Goal: Information Seeking & Learning: Find specific page/section

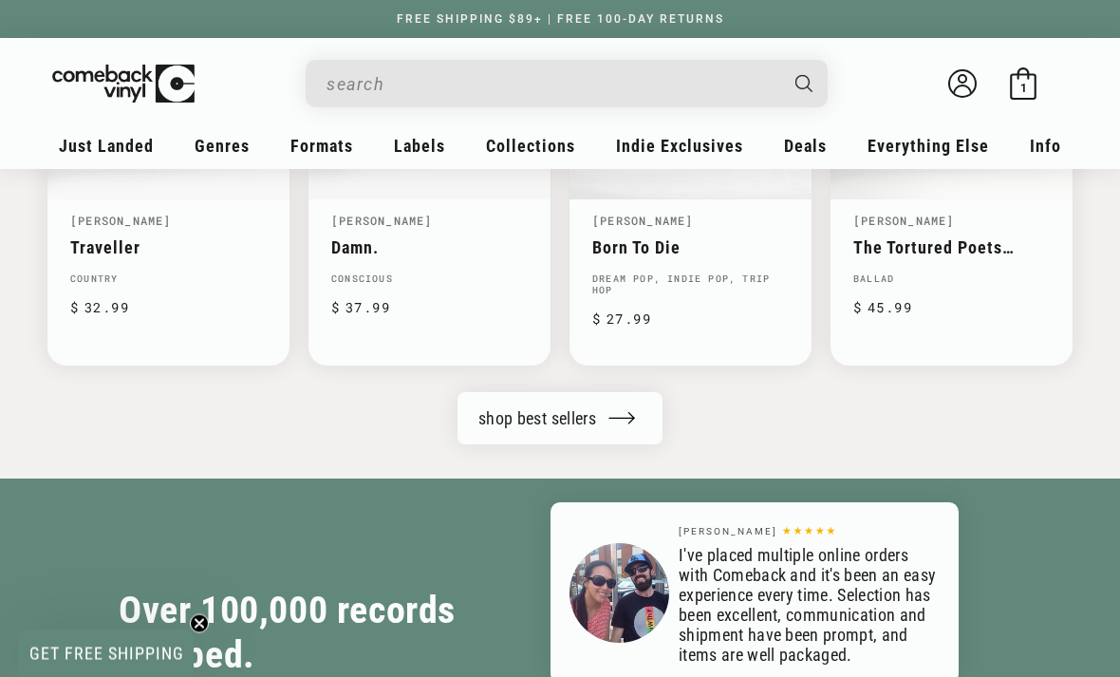
scroll to position [2147, 0]
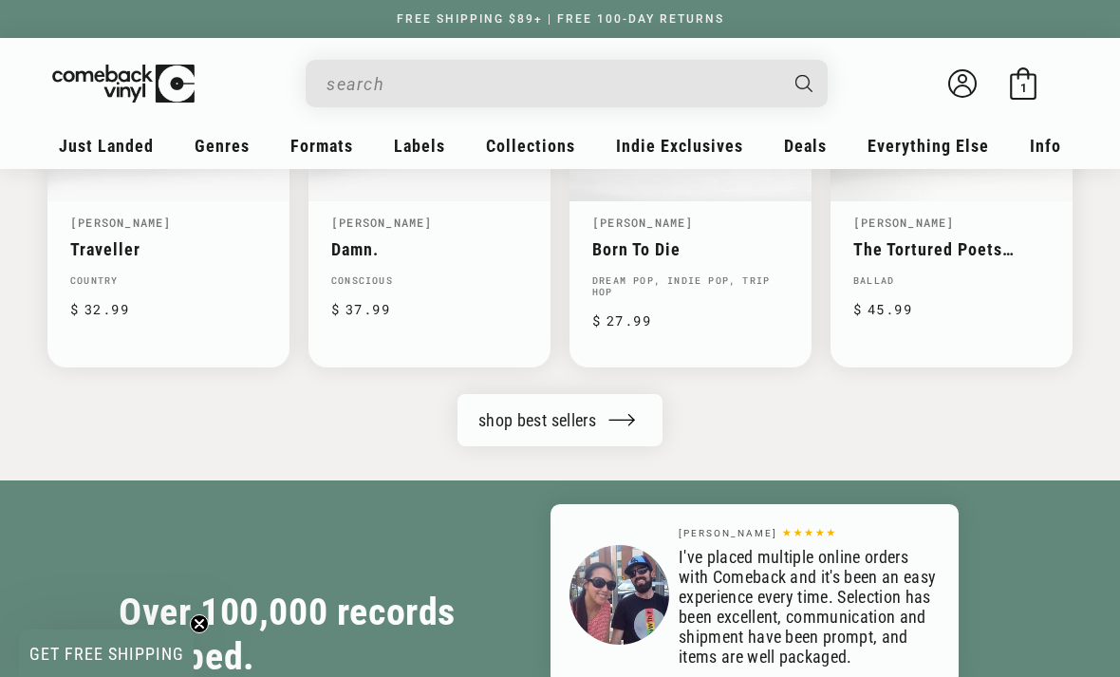
click at [514, 417] on link "shop best sellers" at bounding box center [560, 420] width 205 height 52
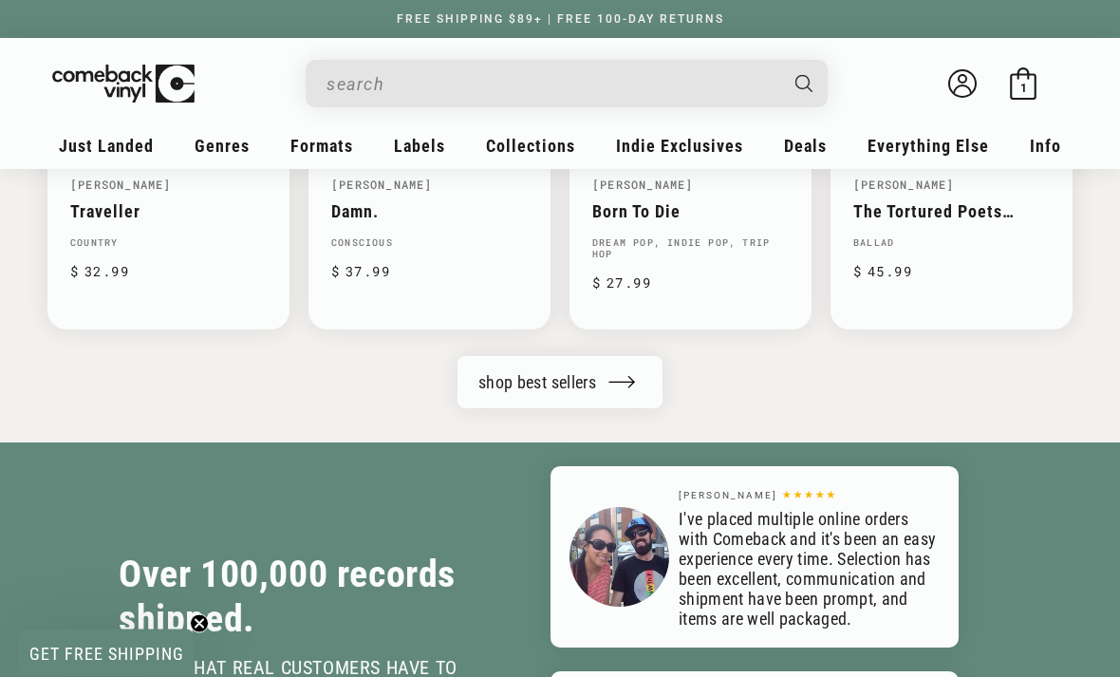
scroll to position [2185, 0]
click at [550, 390] on link "shop best sellers" at bounding box center [560, 382] width 205 height 52
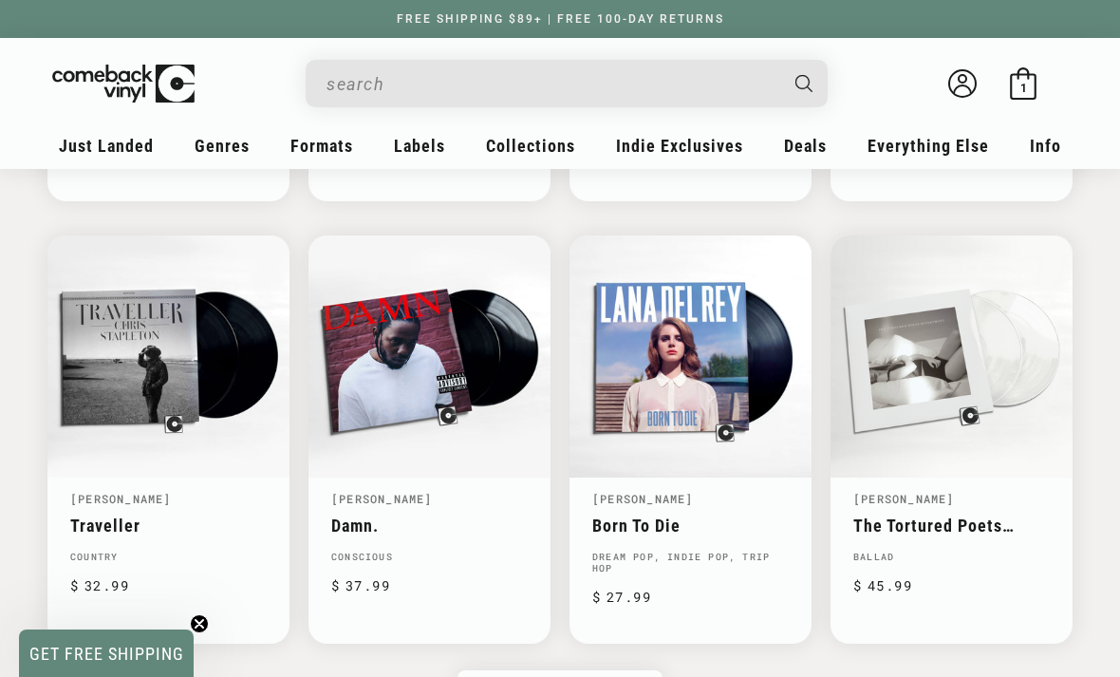
scroll to position [1852, 0]
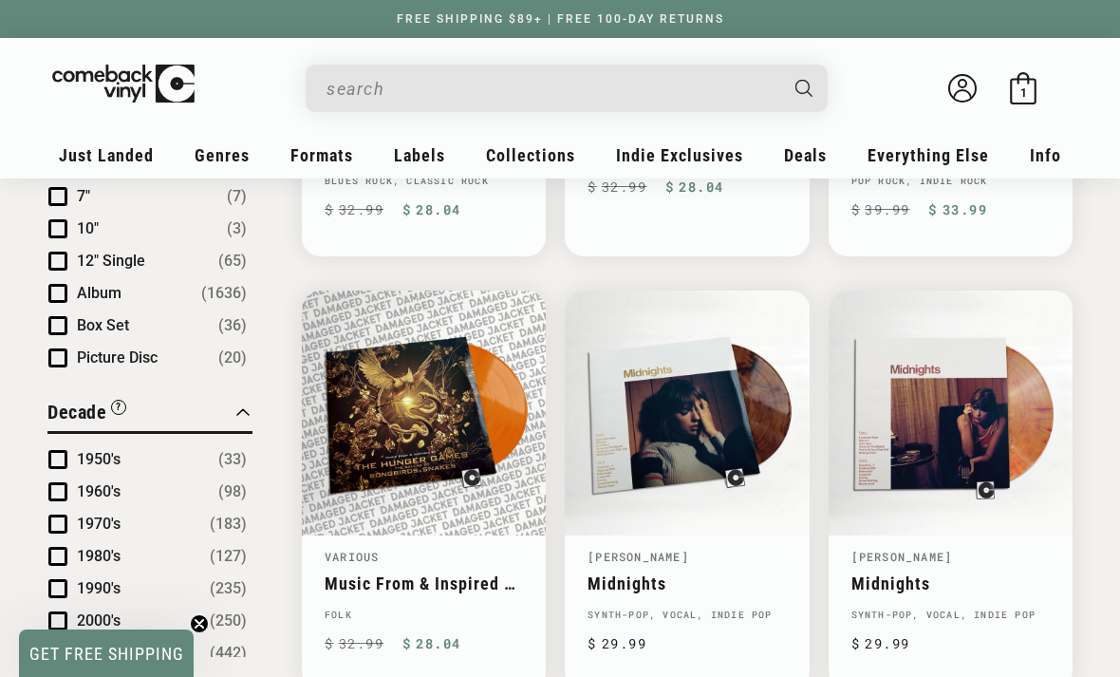
scroll to position [965, 0]
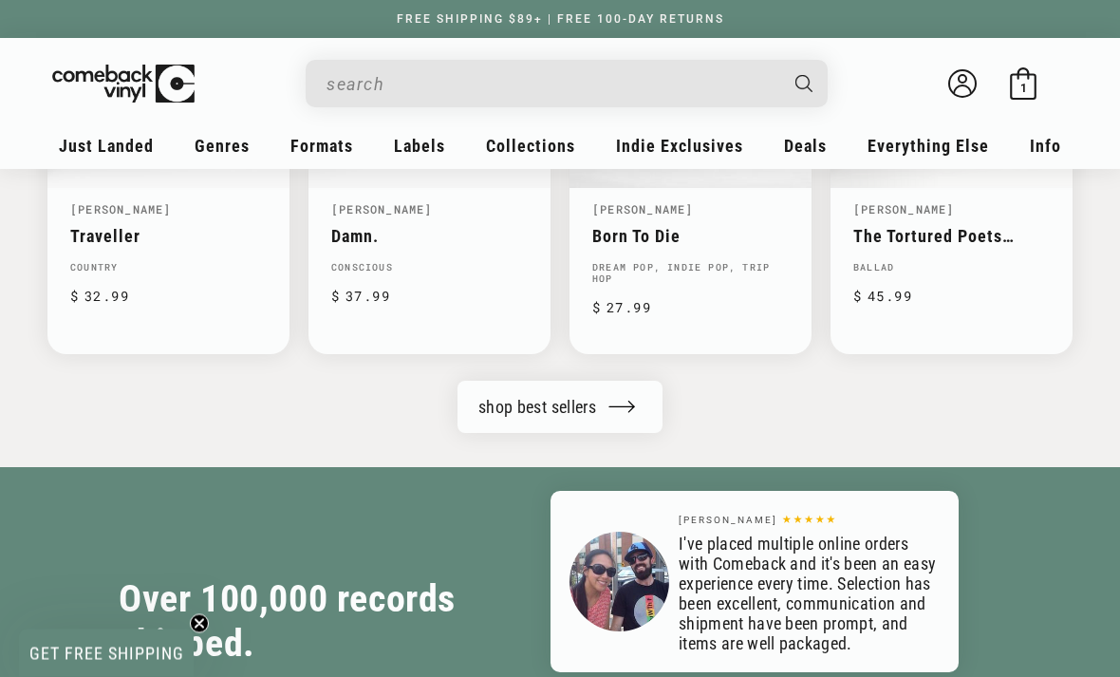
scroll to position [2161, 0]
click at [597, 399] on link "shop best sellers" at bounding box center [560, 407] width 205 height 52
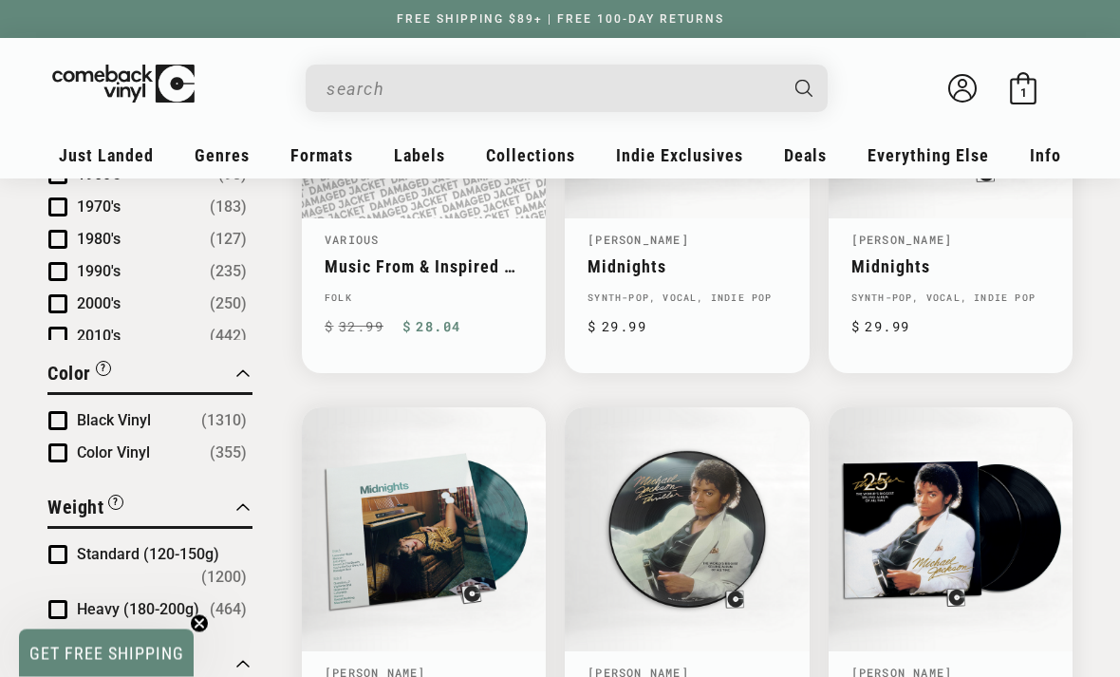
scroll to position [1303, 0]
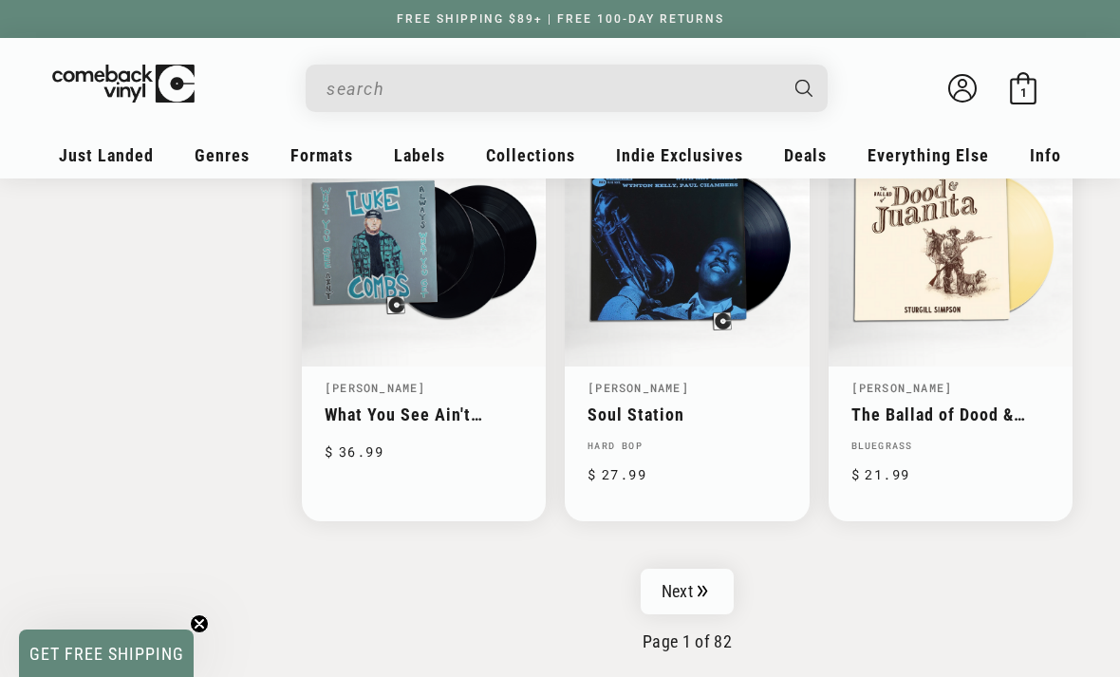
click at [701, 585] on icon "Pagination" at bounding box center [703, 591] width 10 height 12
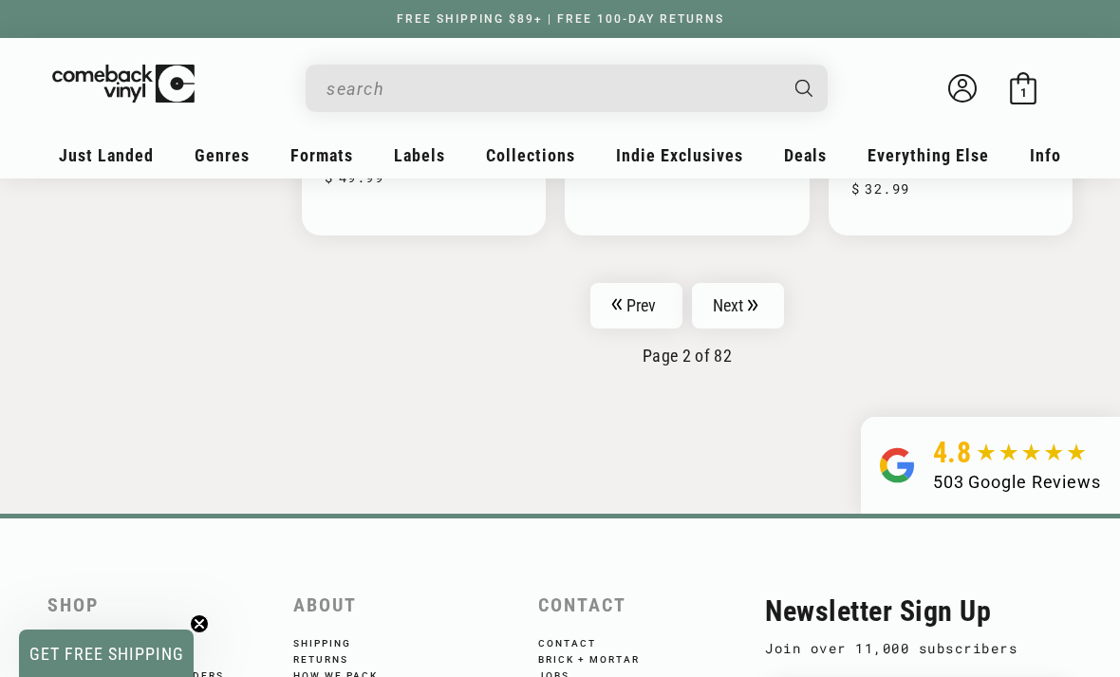
click at [763, 283] on link "Next" at bounding box center [738, 306] width 93 height 46
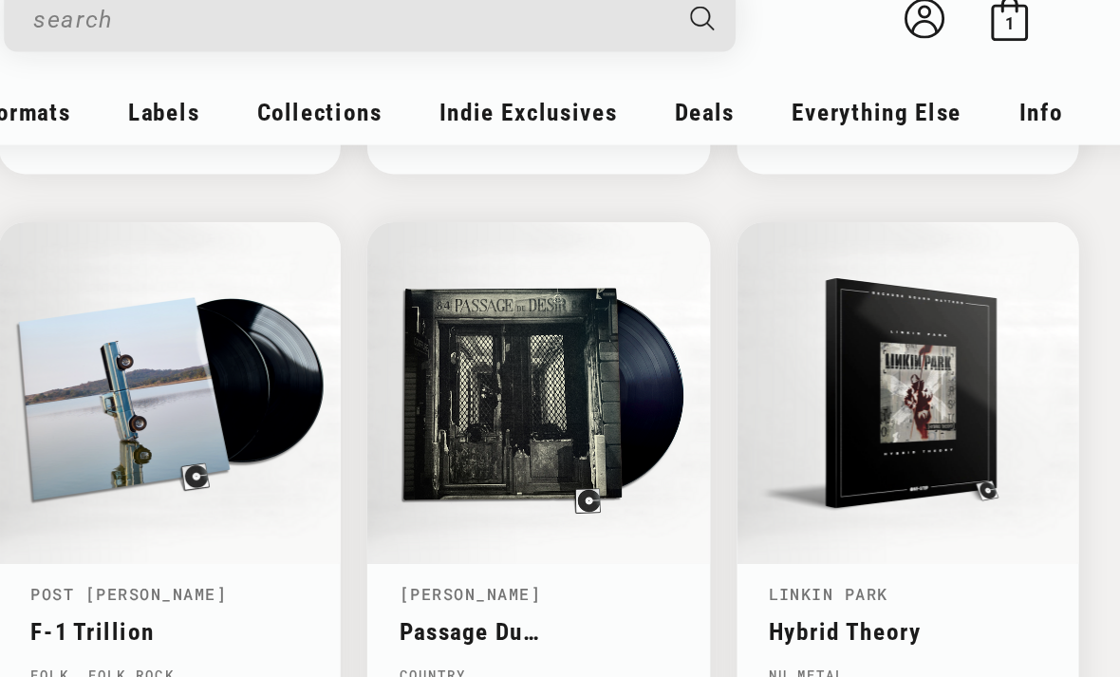
scroll to position [2373, 9]
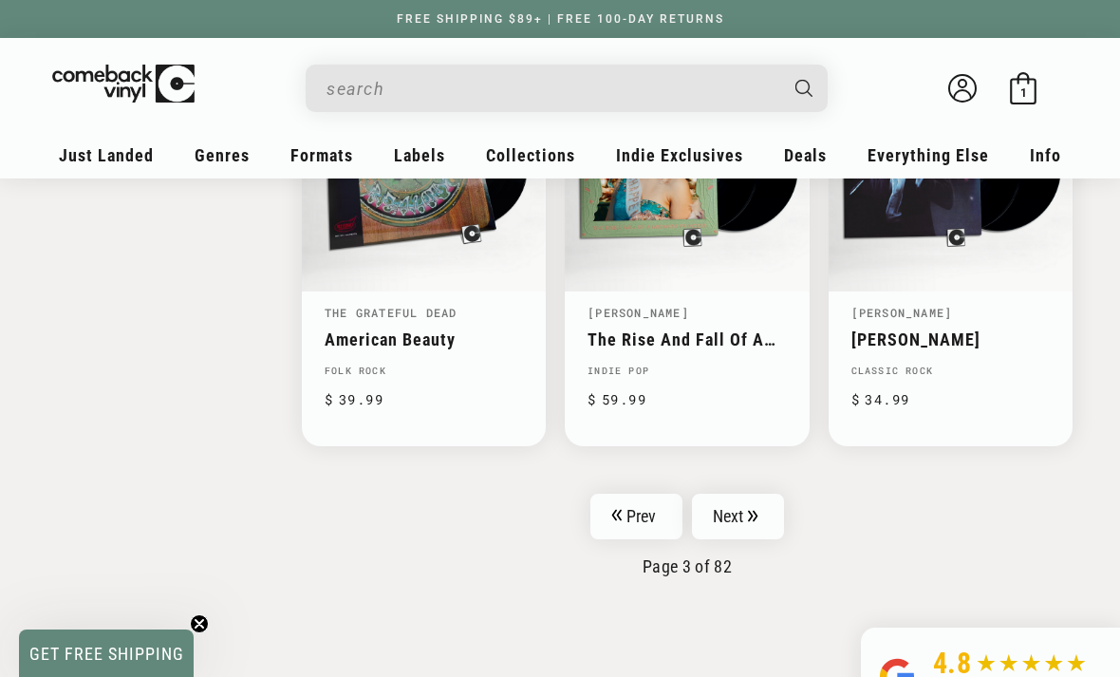
click at [748, 497] on link "Next" at bounding box center [738, 517] width 93 height 46
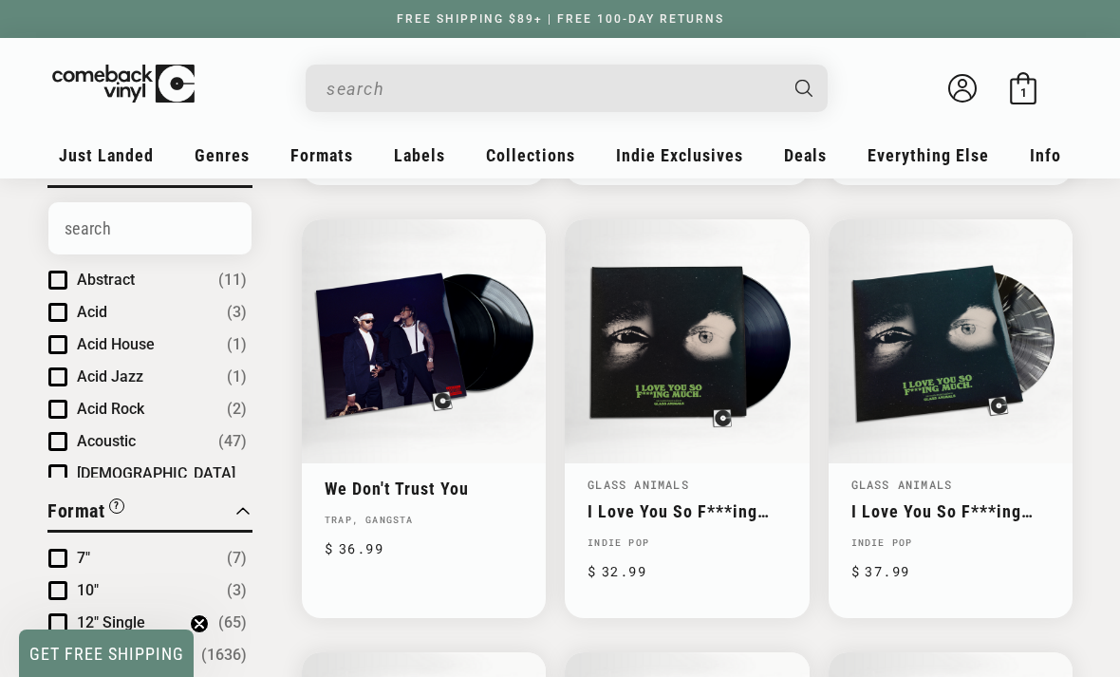
scroll to position [623, 0]
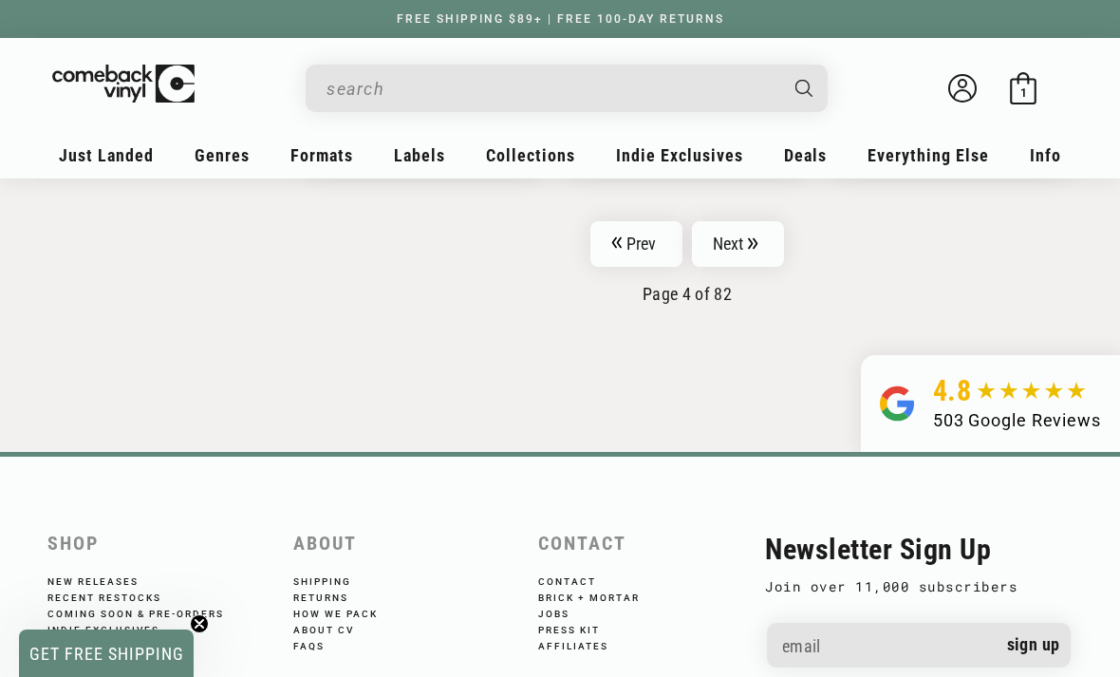
click at [768, 228] on link "Next" at bounding box center [738, 244] width 93 height 46
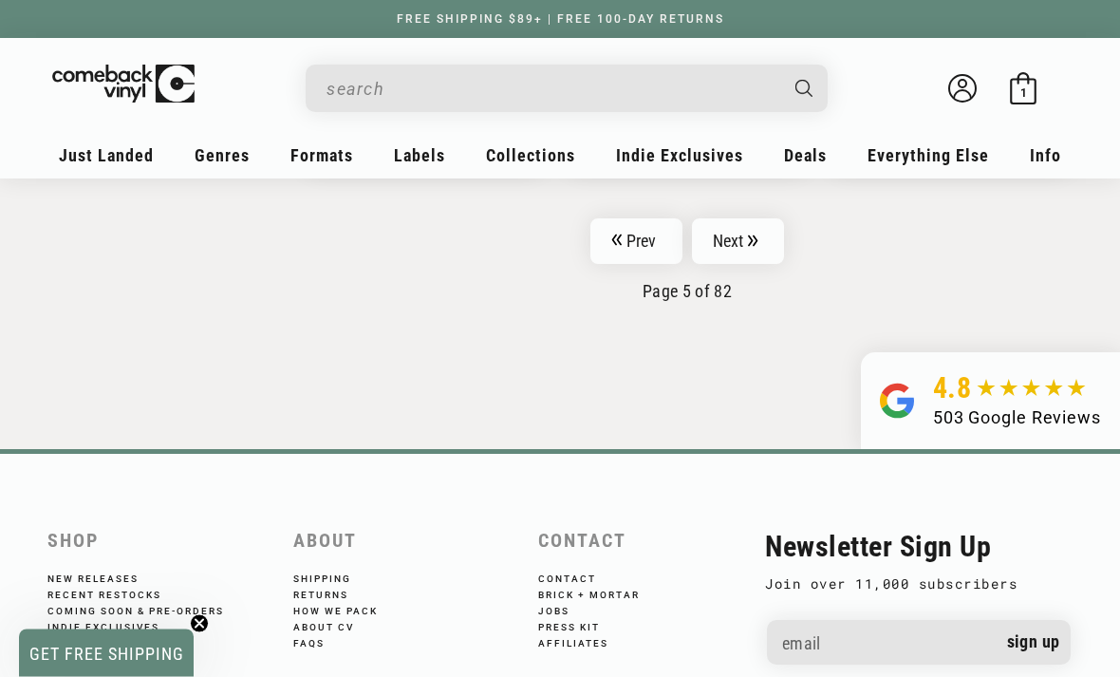
scroll to position [3187, 0]
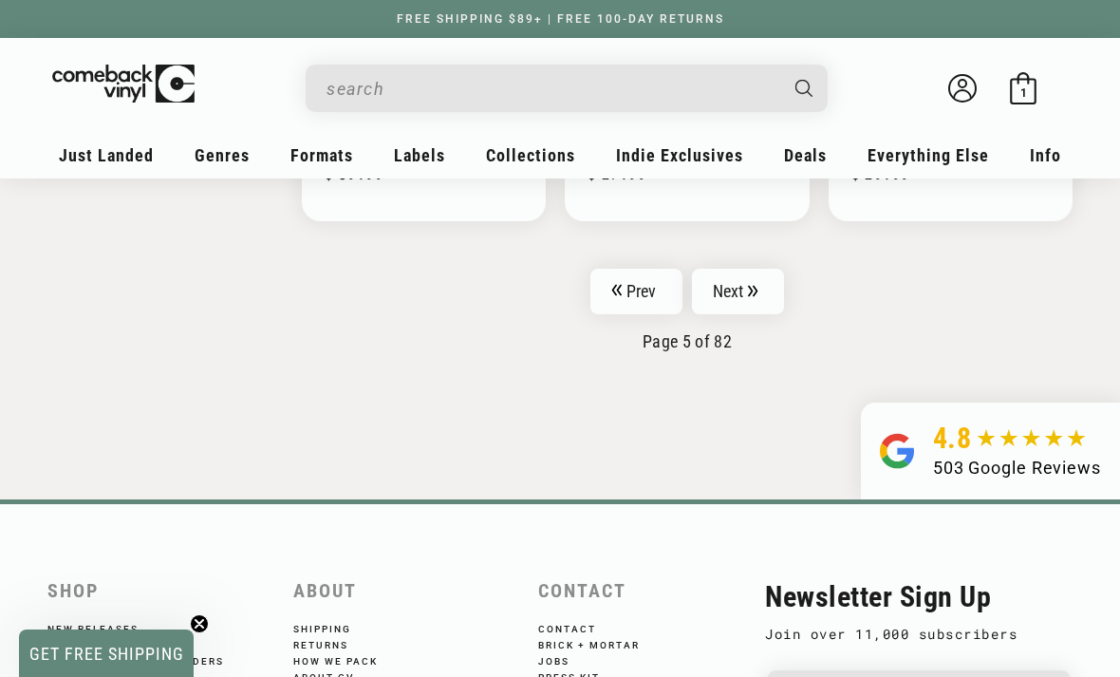
click at [755, 285] on icon "Pagination" at bounding box center [753, 291] width 10 height 12
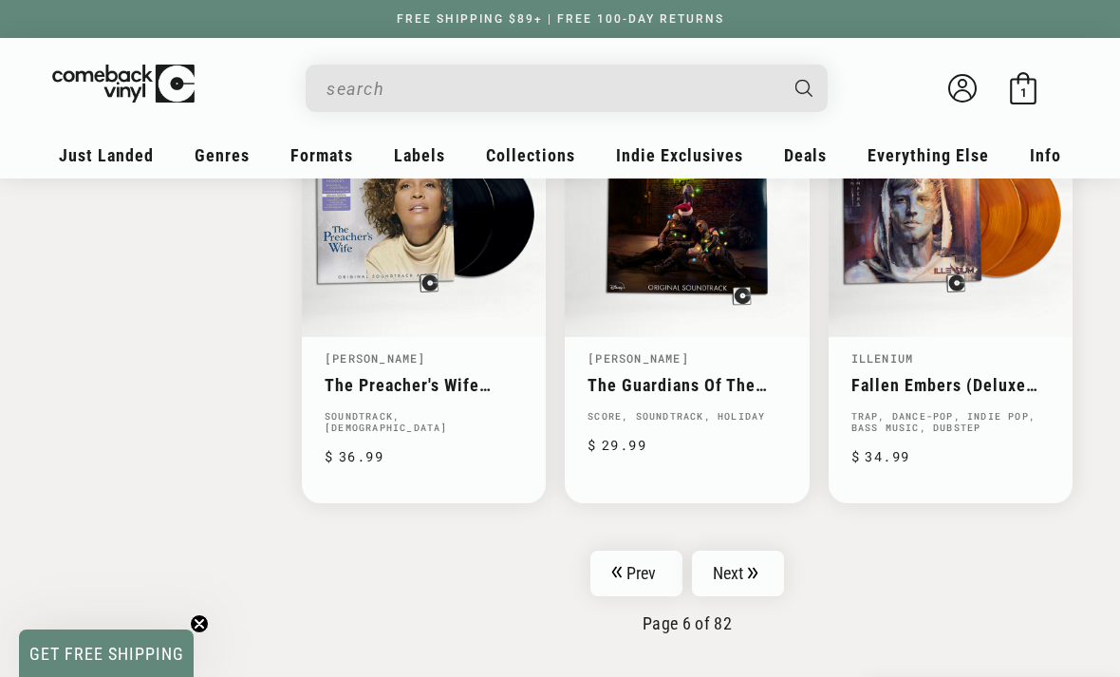
click at [747, 553] on link "Next" at bounding box center [738, 574] width 93 height 46
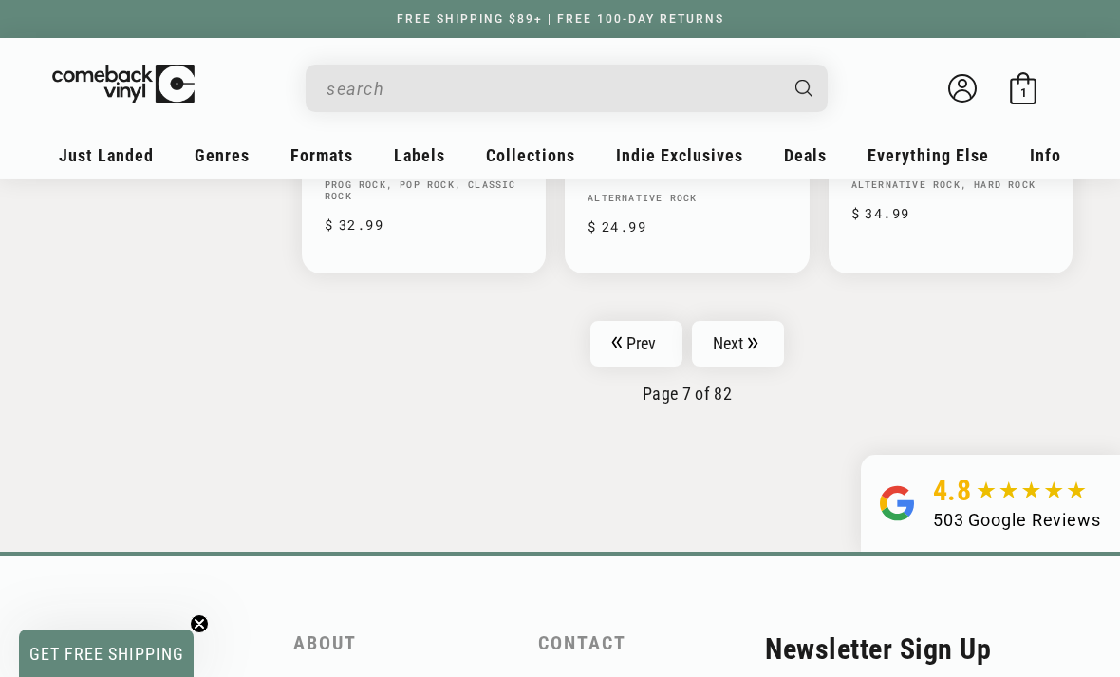
click at [771, 321] on link "Next" at bounding box center [738, 344] width 93 height 46
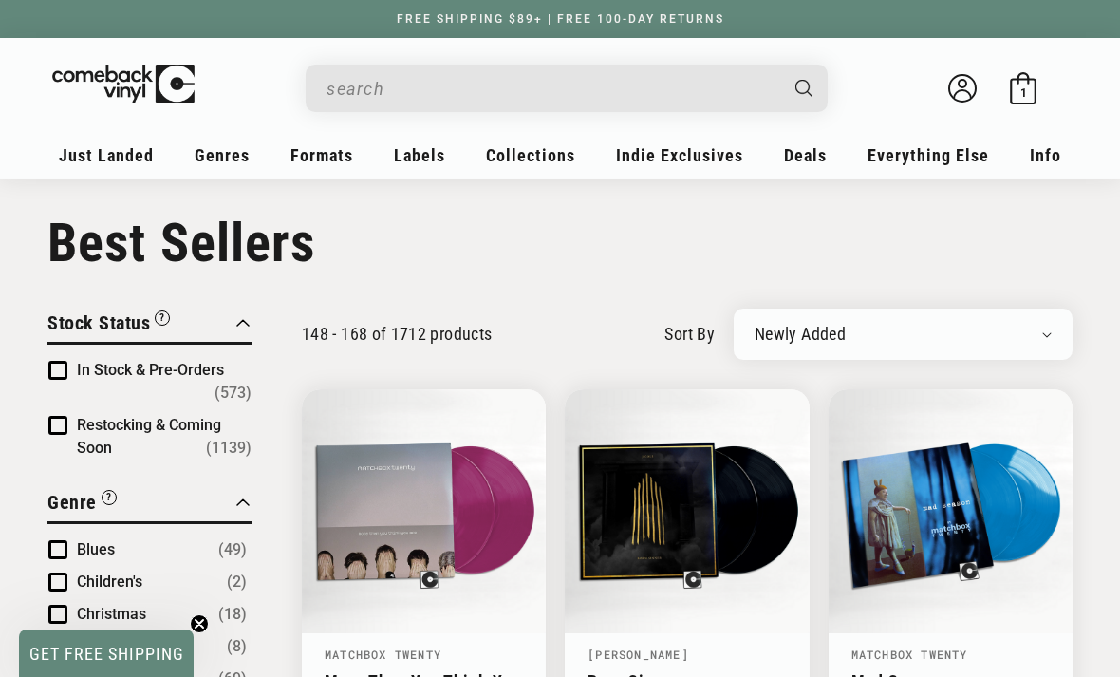
click at [733, 252] on h1 "Collection: Best Sellers" at bounding box center [559, 243] width 1025 height 63
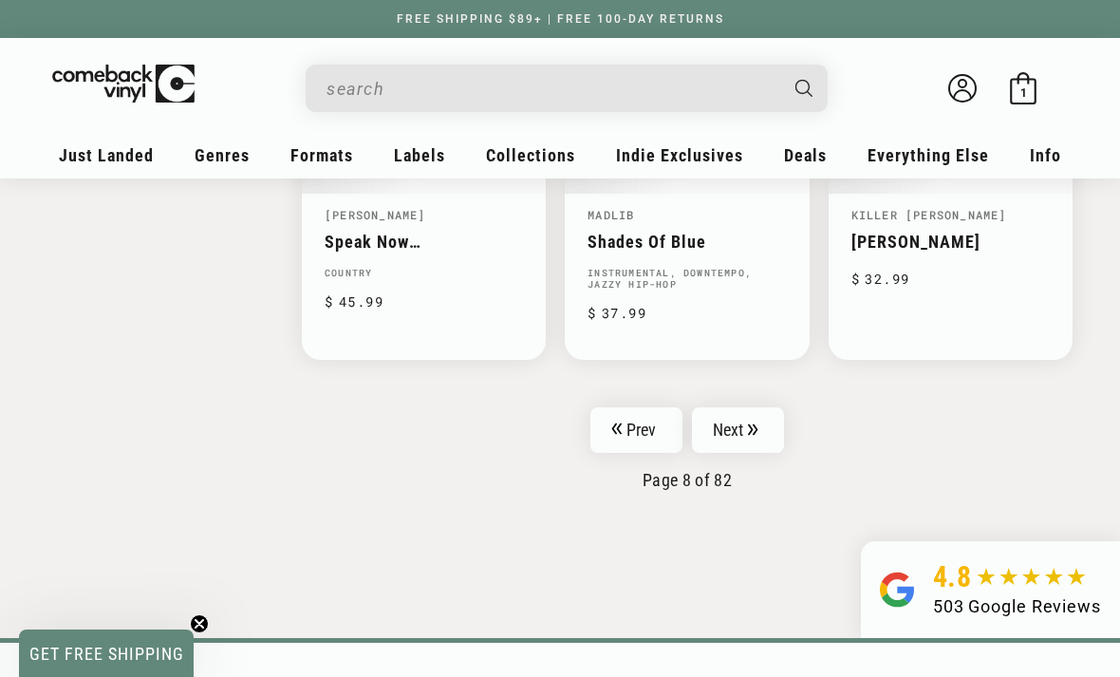
scroll to position [3113, 0]
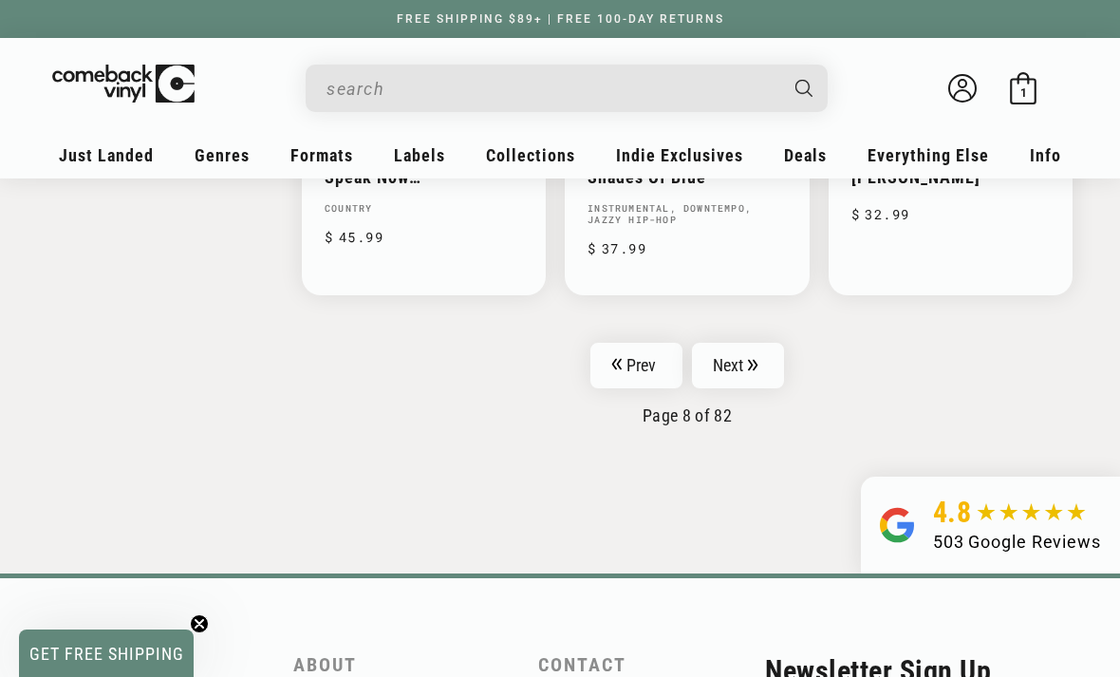
click at [741, 343] on link "Next" at bounding box center [738, 366] width 93 height 46
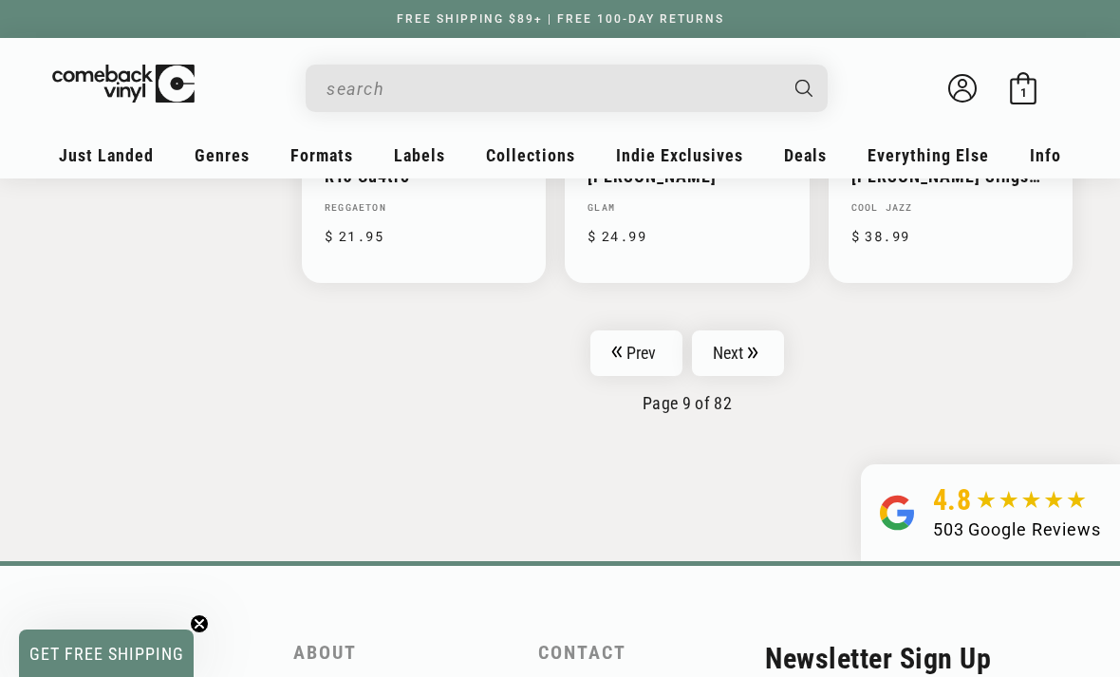
click at [753, 347] on icon "Pagination" at bounding box center [752, 352] width 9 height 11
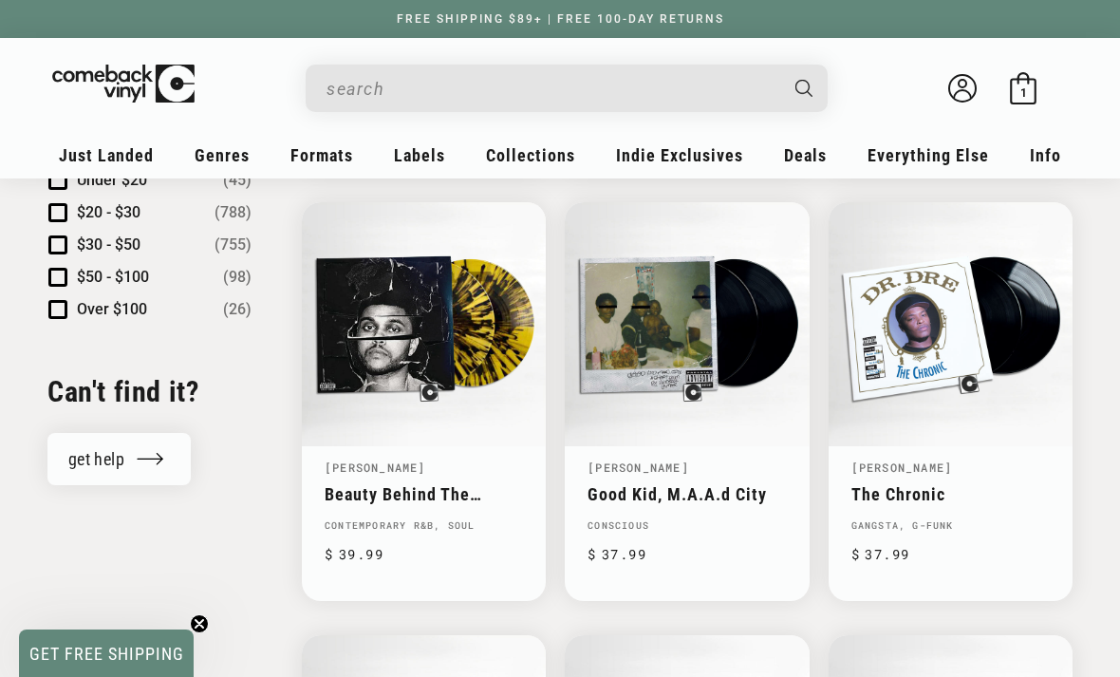
scroll to position [1997, 0]
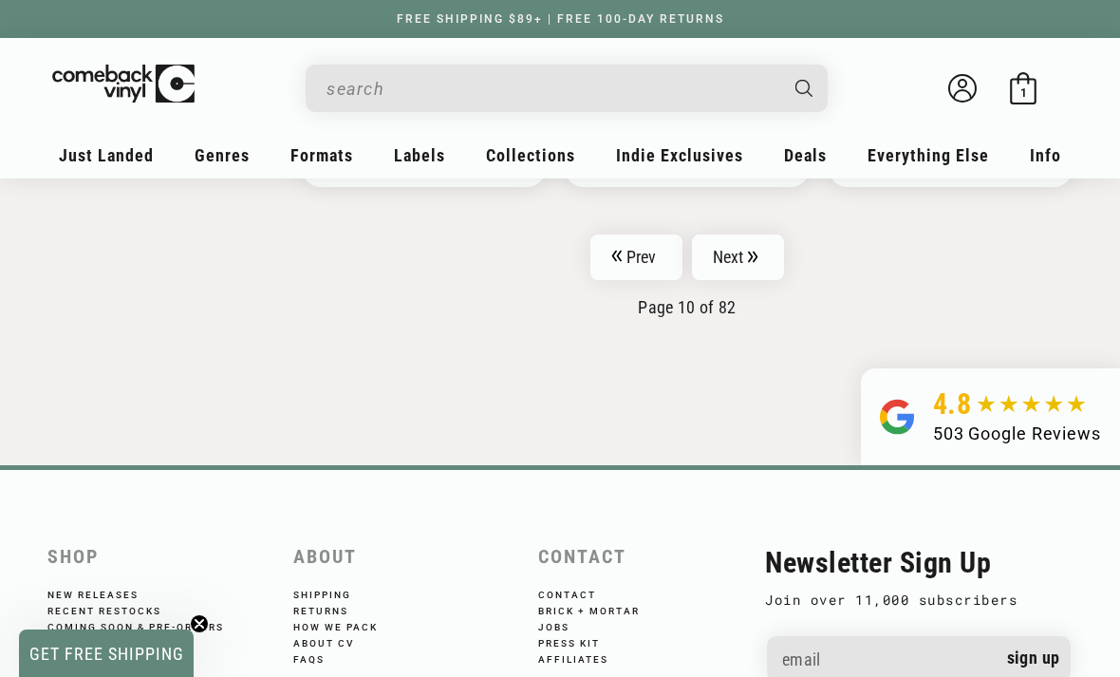
click at [759, 234] on link "Next" at bounding box center [738, 257] width 93 height 46
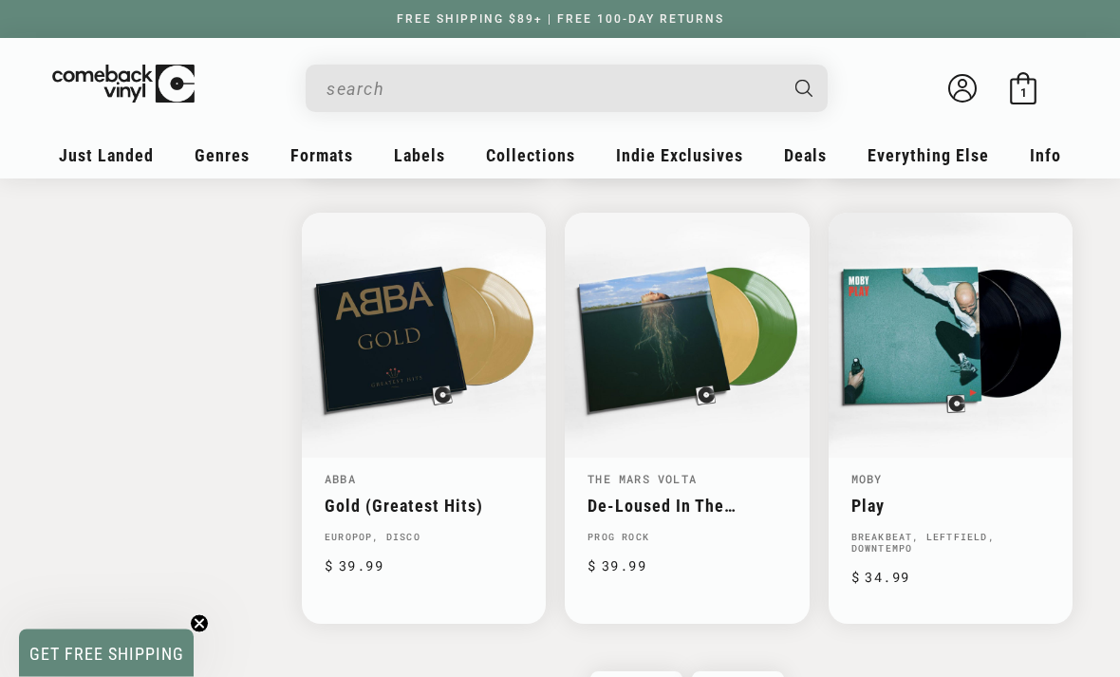
scroll to position [2842, 0]
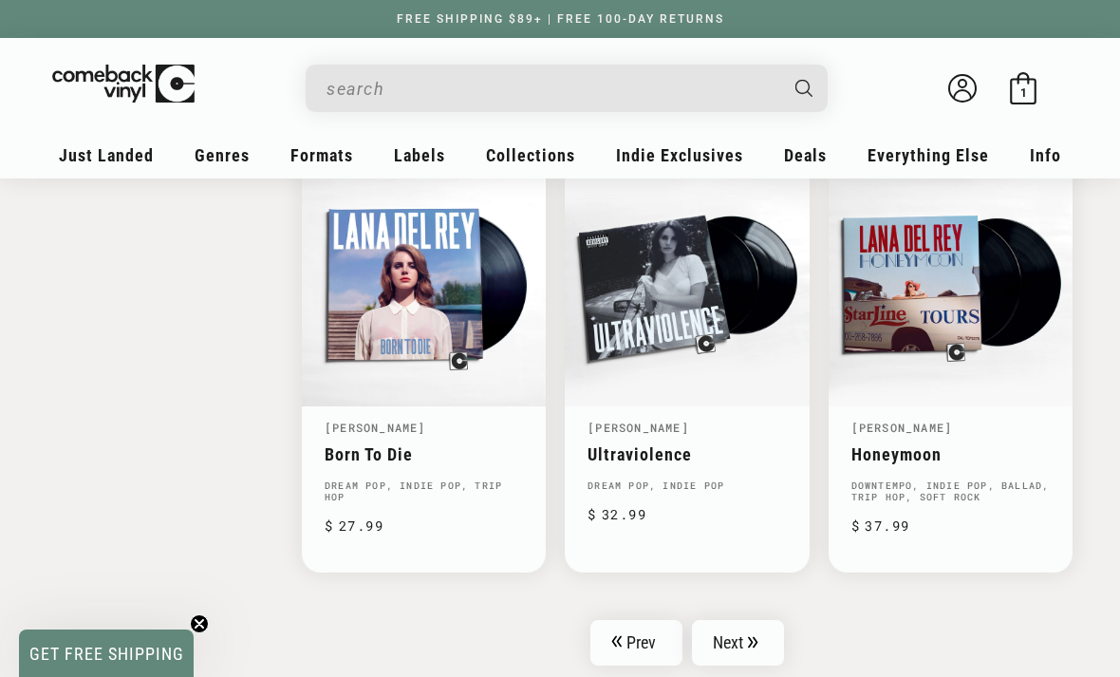
scroll to position [2912, 0]
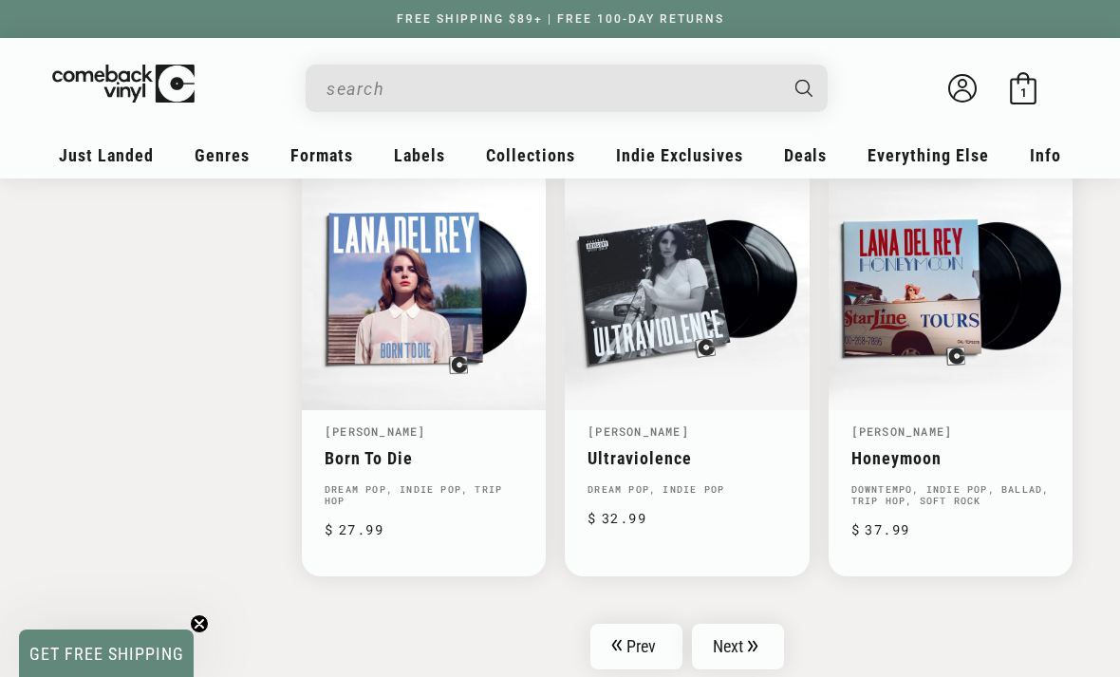
click at [769, 624] on link "Next" at bounding box center [738, 647] width 93 height 46
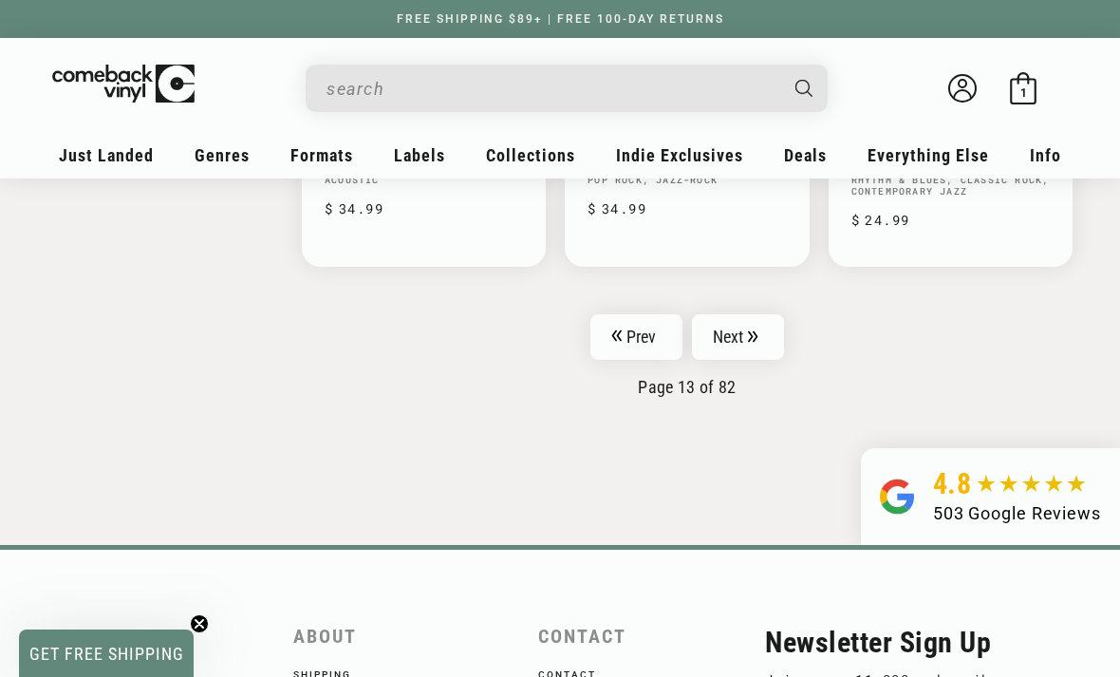
click at [763, 319] on link "Next" at bounding box center [738, 337] width 93 height 46
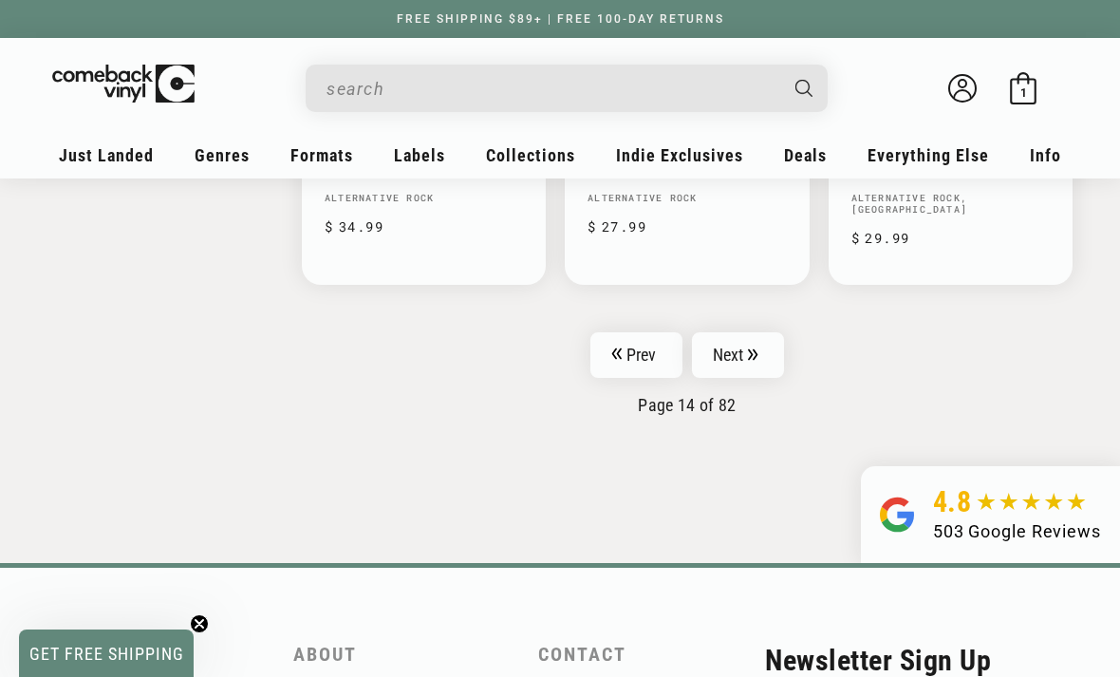
click at [749, 348] on icon "Pagination" at bounding box center [753, 354] width 10 height 12
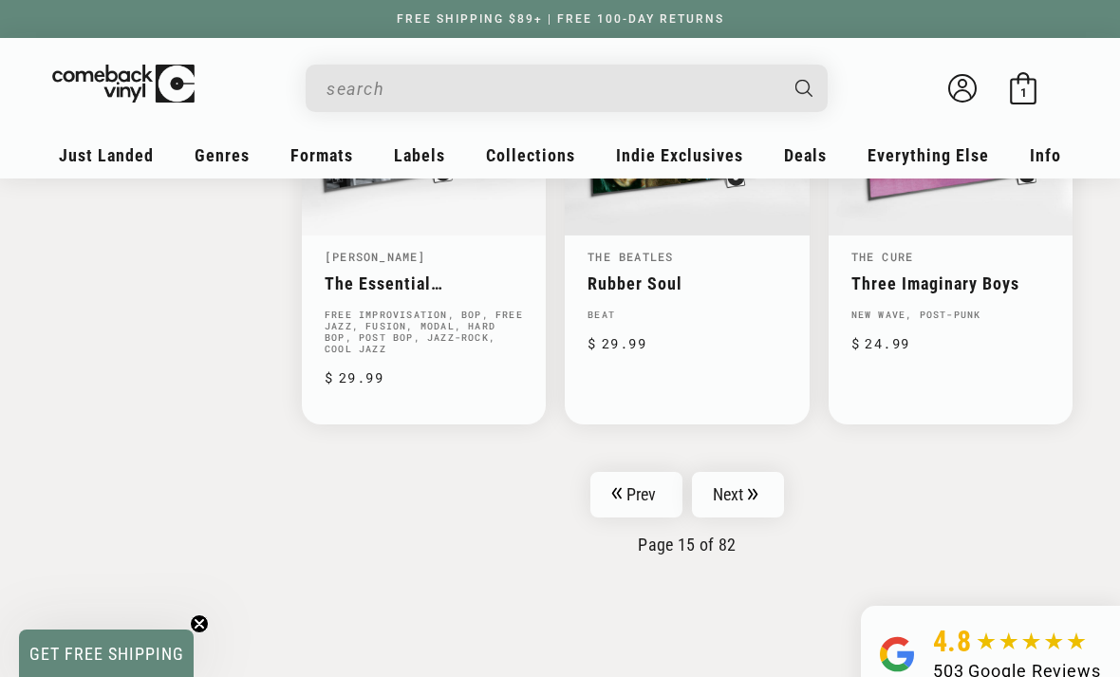
click at [763, 488] on link "Next" at bounding box center [738, 495] width 93 height 46
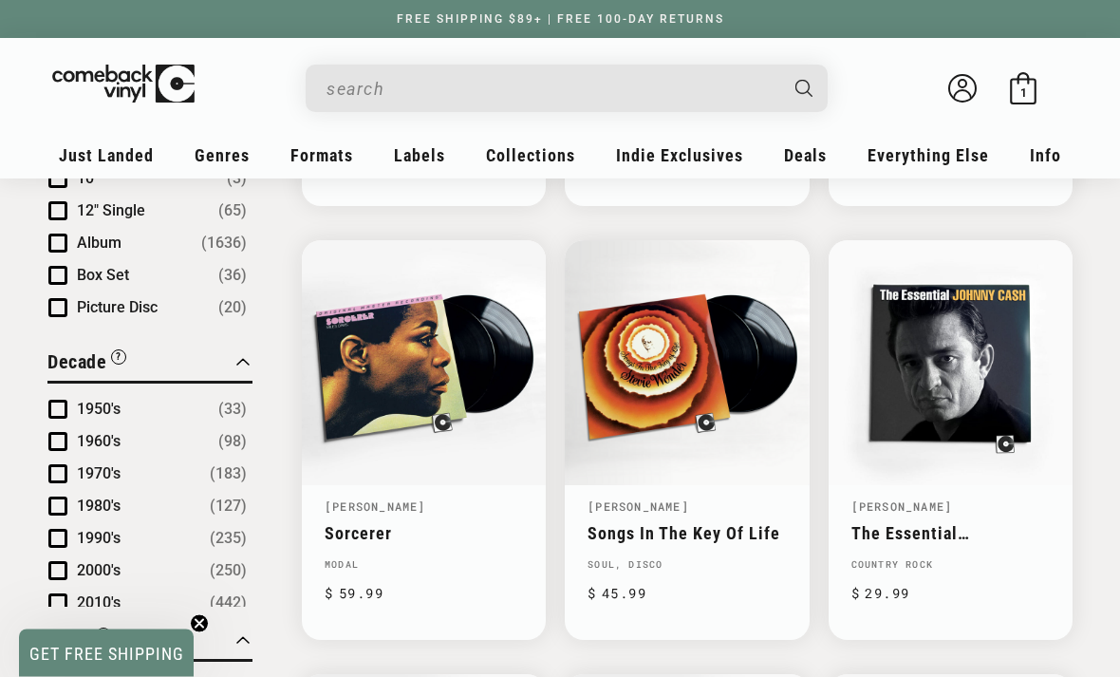
scroll to position [969, 0]
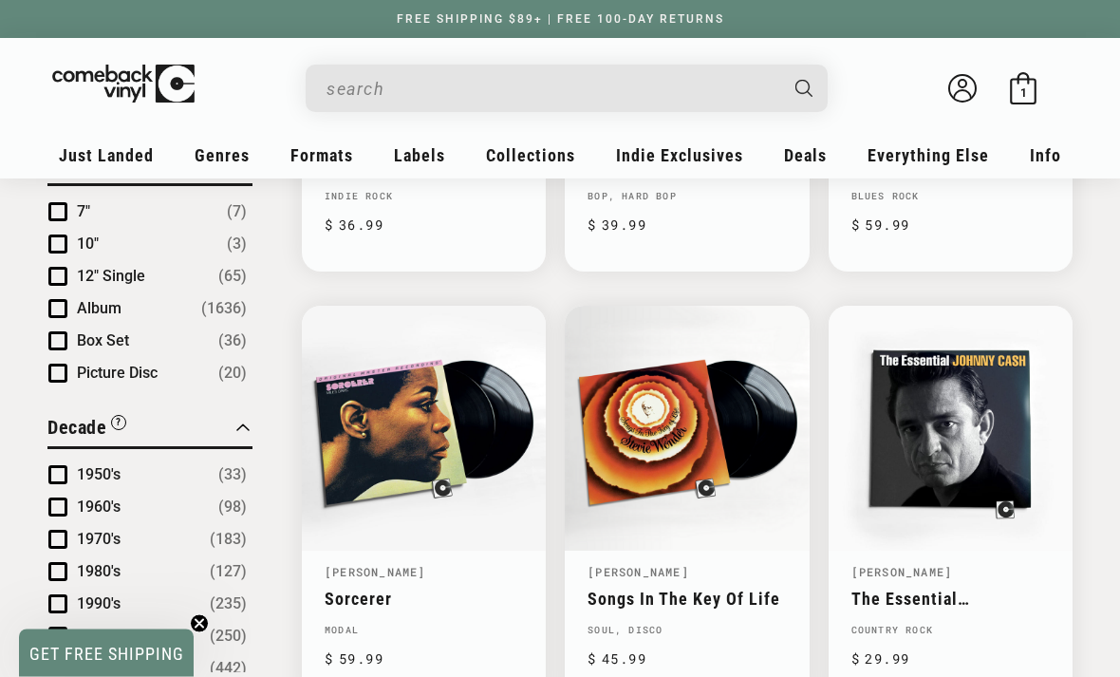
click at [692, 85] on input "When autocomplete results are available use up and down arrows to review and en…" at bounding box center [552, 88] width 450 height 39
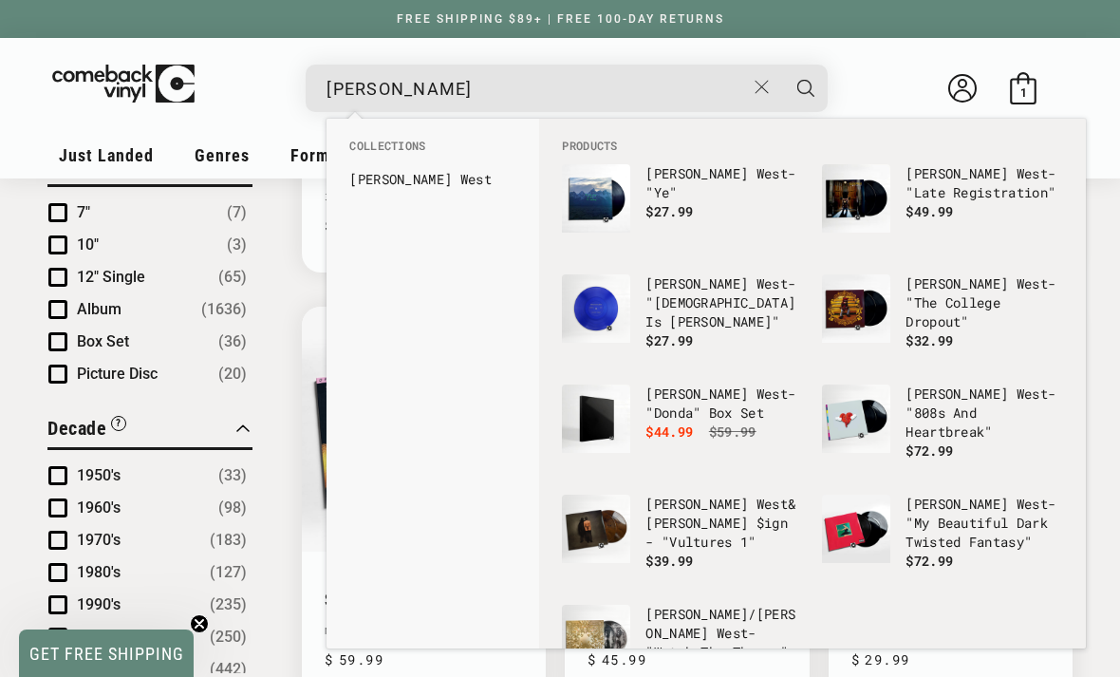
type input "kanye west"
click at [806, 87] on button "Search" at bounding box center [805, 88] width 47 height 47
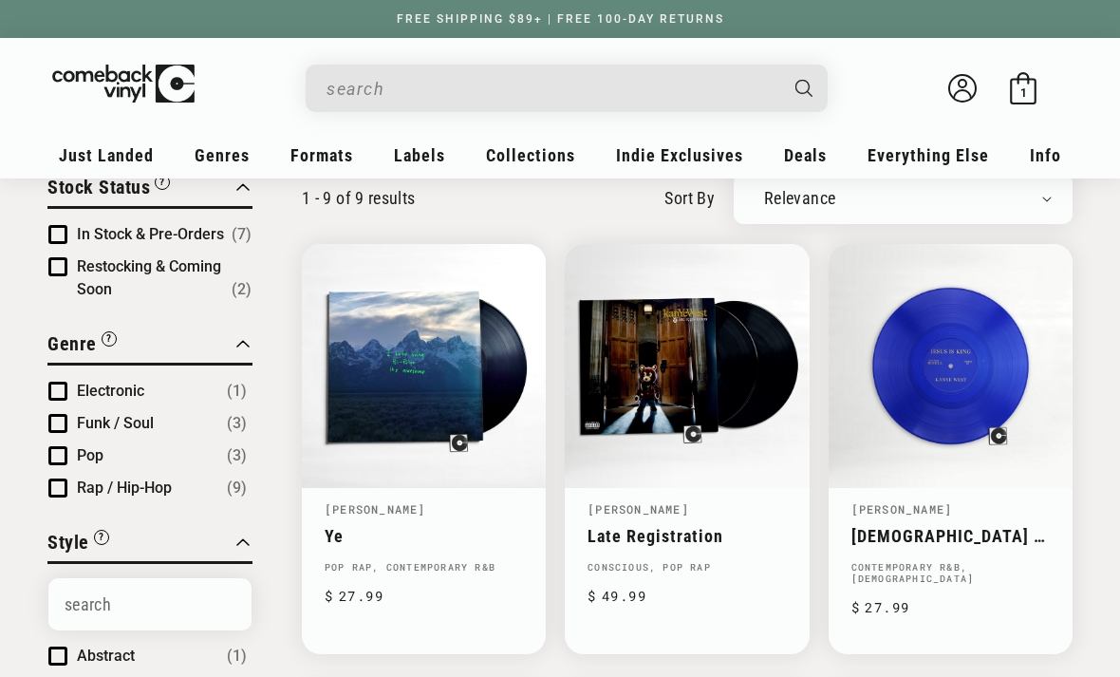
type input "[PERSON_NAME]"
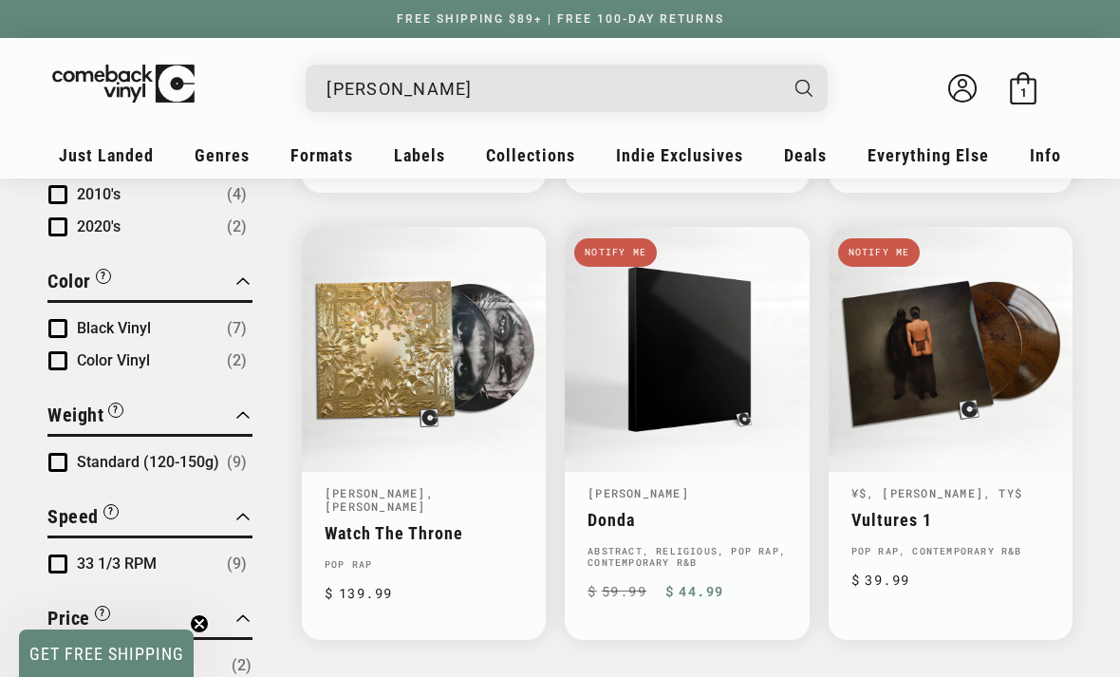
scroll to position [1039, 0]
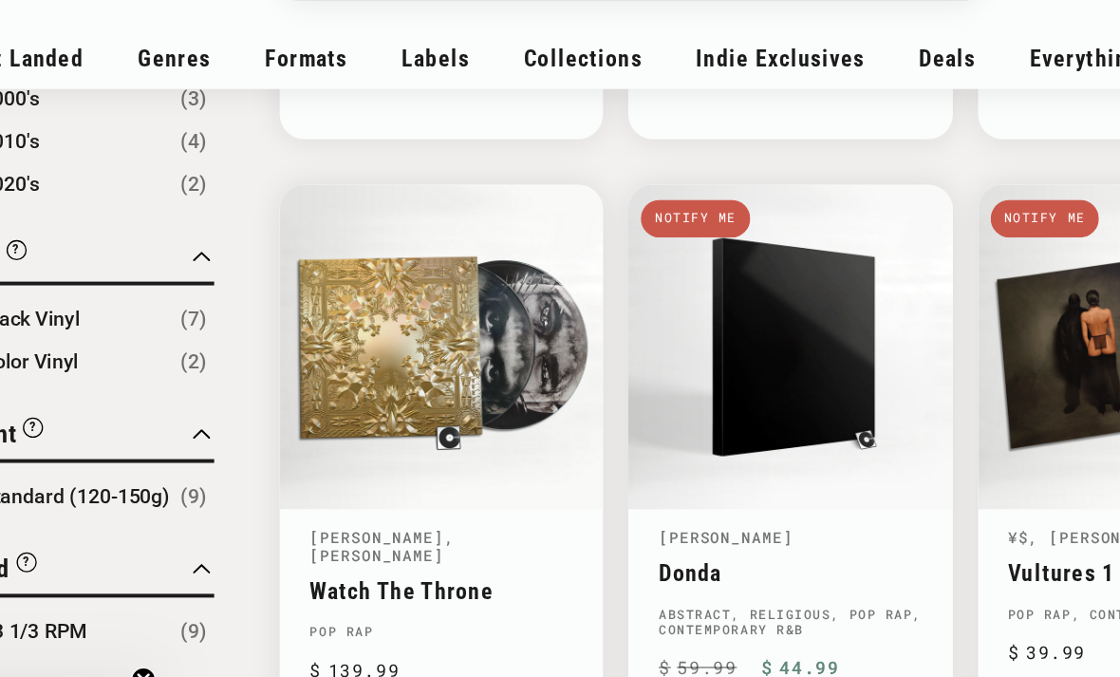
click at [588, 509] on link "[PERSON_NAME]" at bounding box center [639, 516] width 102 height 15
